Goal: Transaction & Acquisition: Book appointment/travel/reservation

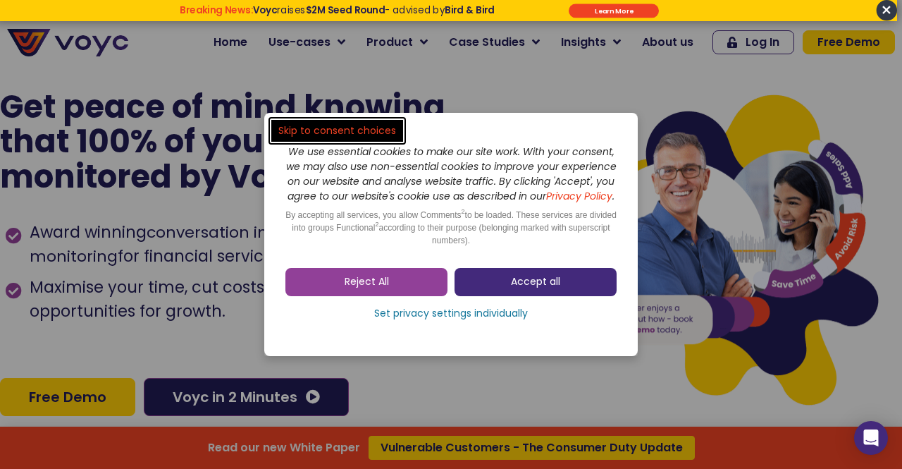
click at [493, 280] on link "Accept all" at bounding box center [535, 282] width 162 height 28
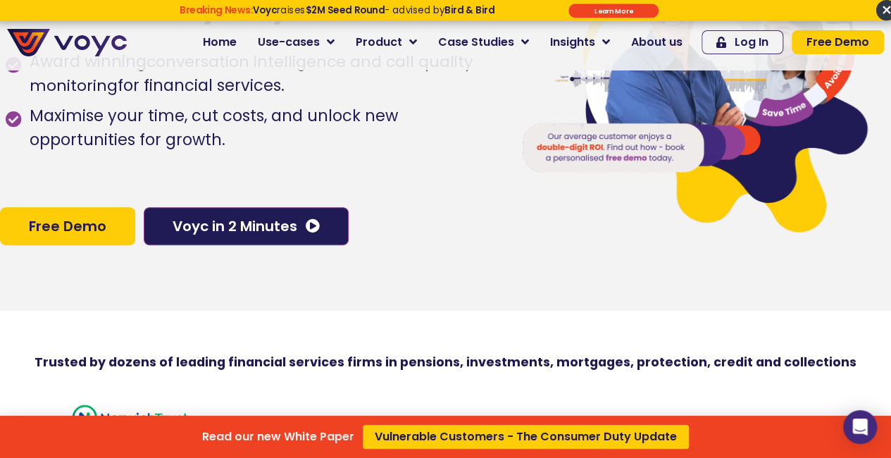
scroll to position [70, 0]
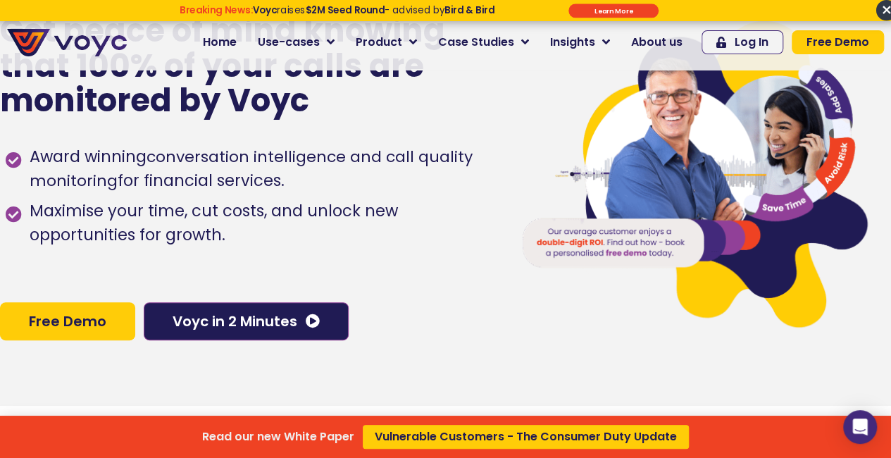
click at [62, 326] on div "Read our new White Paper Vulnerable Customers - The Consumer Duty Update" at bounding box center [445, 229] width 891 height 458
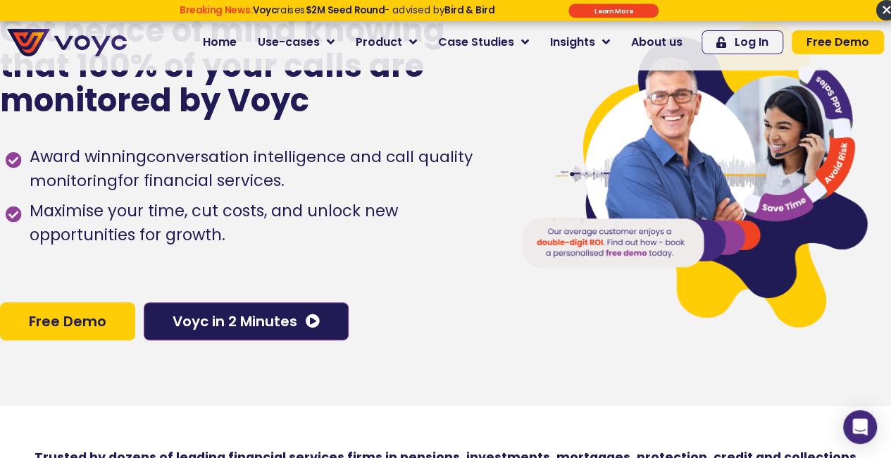
click at [68, 327] on span "Free Demo" at bounding box center [68, 321] width 78 height 14
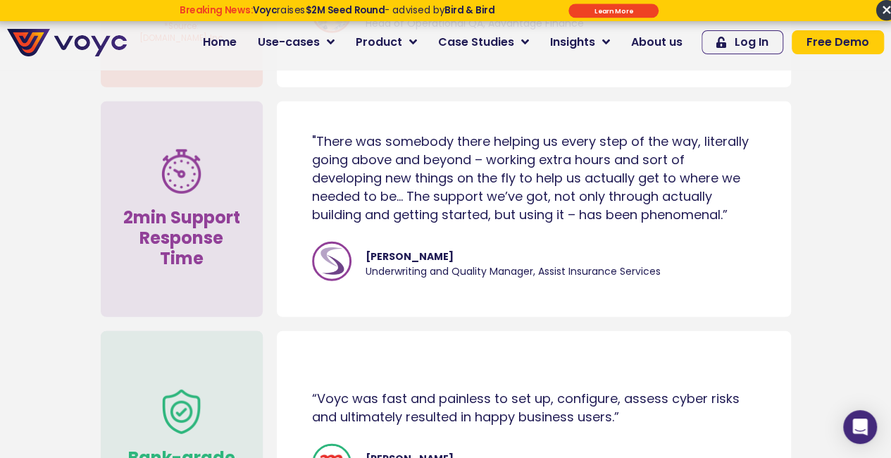
scroll to position [7067, 0]
